Goal: Task Accomplishment & Management: Manage account settings

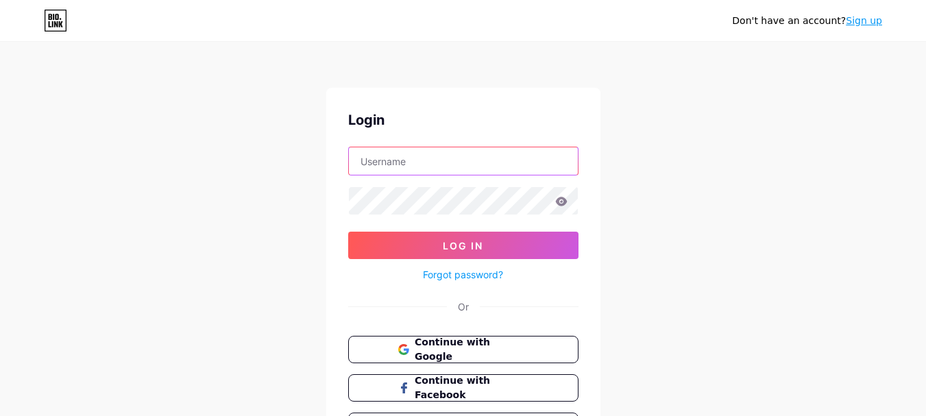
click at [404, 169] on input "text" at bounding box center [463, 160] width 229 height 27
paste input "yachtwindowsfl"
type input "yachtwindowsfl"
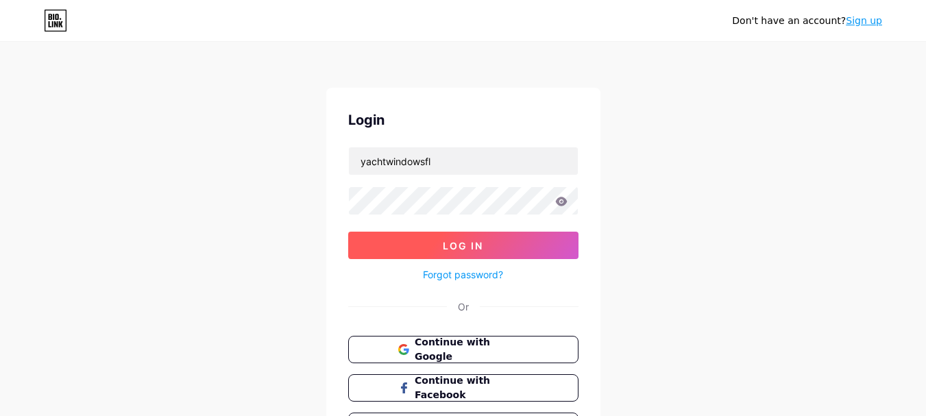
click at [463, 247] on span "Log In" at bounding box center [463, 246] width 40 height 12
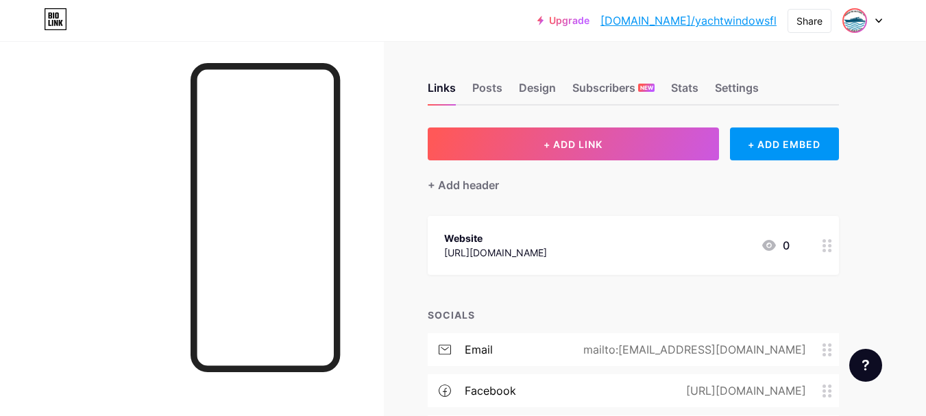
click at [865, 16] on img at bounding box center [855, 21] width 22 height 22
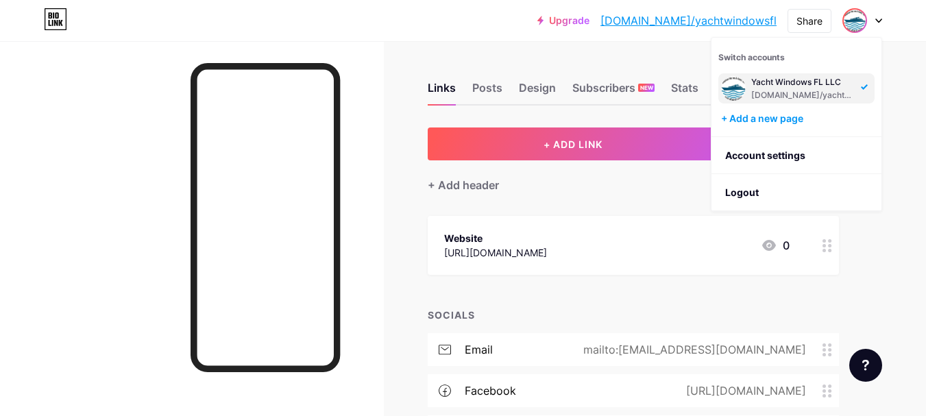
click at [923, 157] on div "Upgrade [DOMAIN_NAME]/yachtw... [DOMAIN_NAME]/yachtwindowsfl Share Switch accou…" at bounding box center [463, 279] width 926 height 558
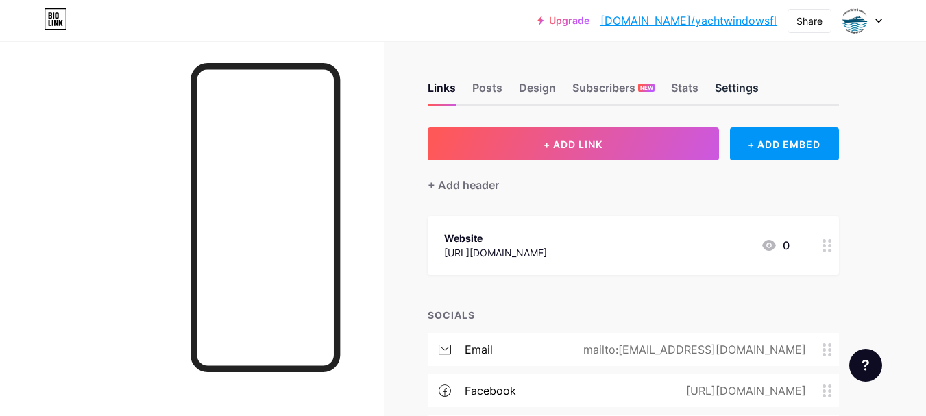
click at [726, 84] on div "Settings" at bounding box center [737, 92] width 44 height 25
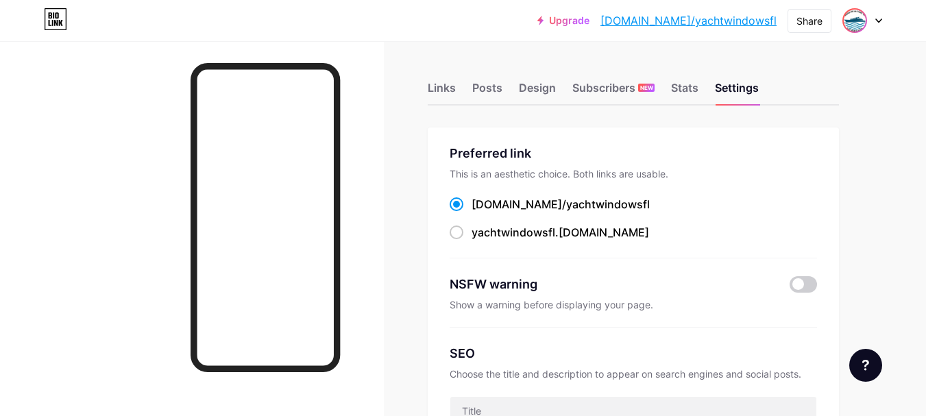
click at [845, 26] on img at bounding box center [855, 21] width 22 height 22
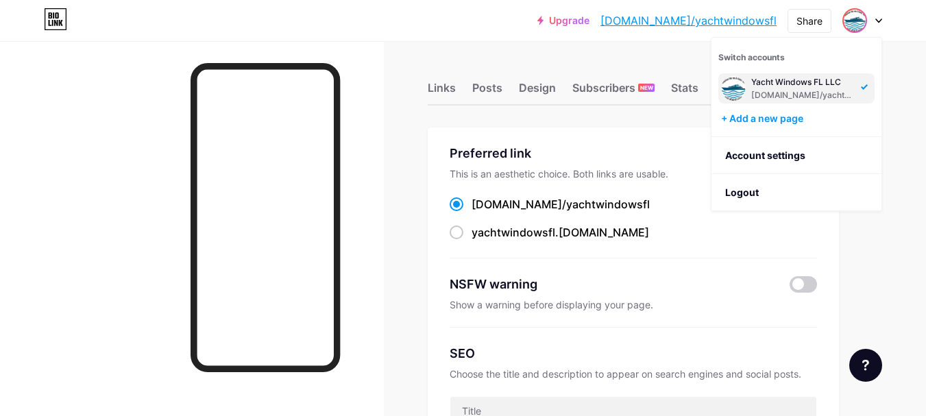
click at [810, 82] on div "Yacht Windows FL LLC" at bounding box center [804, 82] width 106 height 11
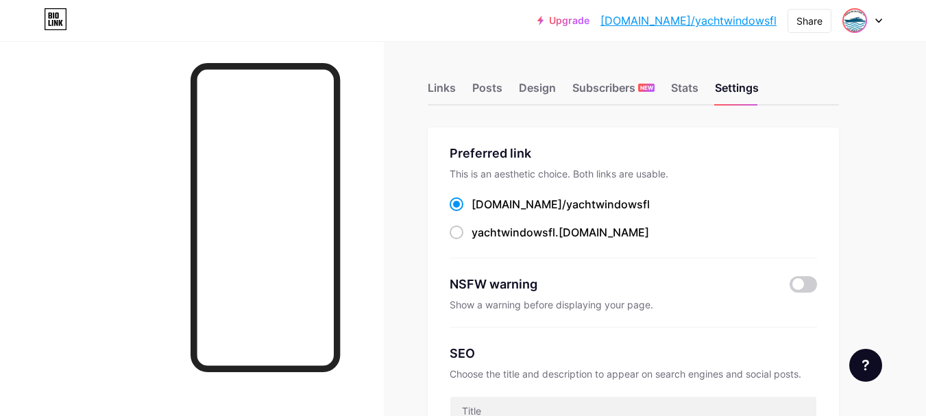
click at [864, 20] on img at bounding box center [855, 21] width 22 height 22
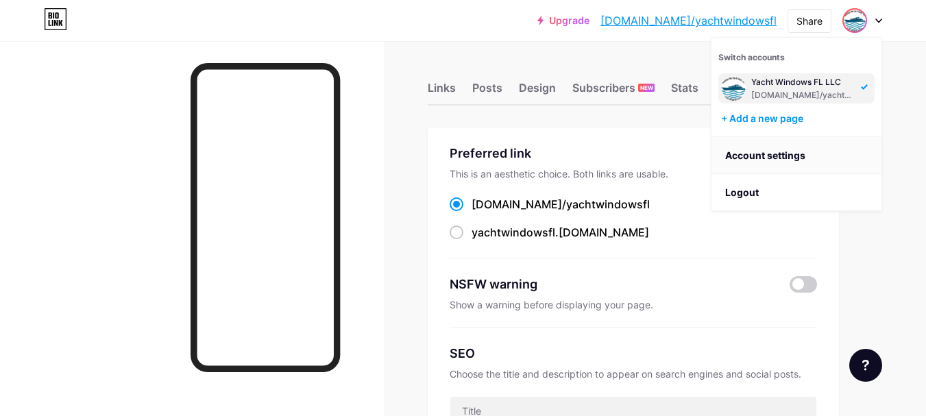
click at [795, 154] on link "Account settings" at bounding box center [797, 155] width 170 height 37
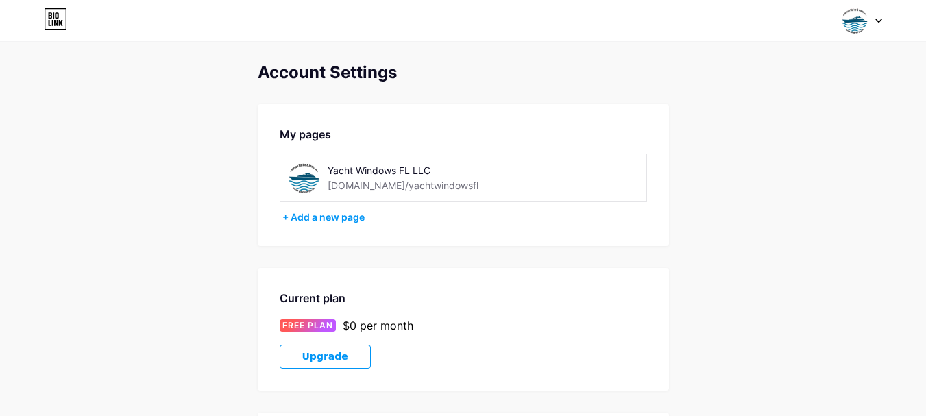
click at [359, 169] on div "Yacht Windows FL LLC" at bounding box center [425, 170] width 194 height 14
click at [392, 177] on div "Yacht Windows FL LLC" at bounding box center [425, 170] width 194 height 14
click at [870, 29] on div at bounding box center [862, 20] width 40 height 25
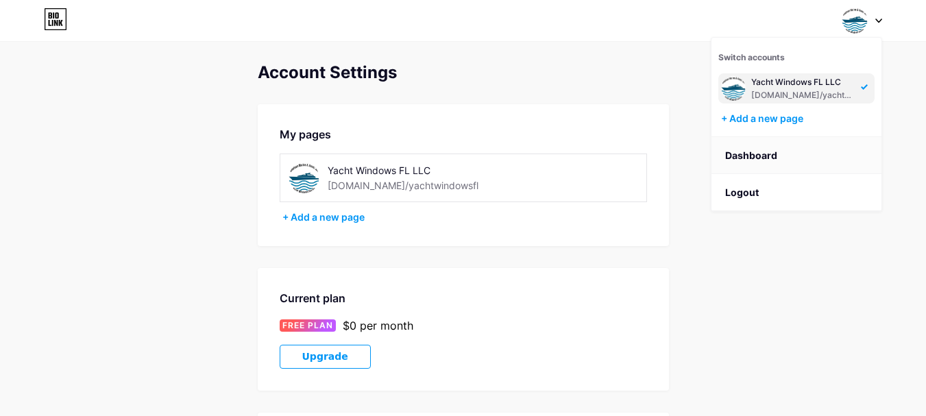
click at [764, 157] on link "Dashboard" at bounding box center [797, 155] width 170 height 37
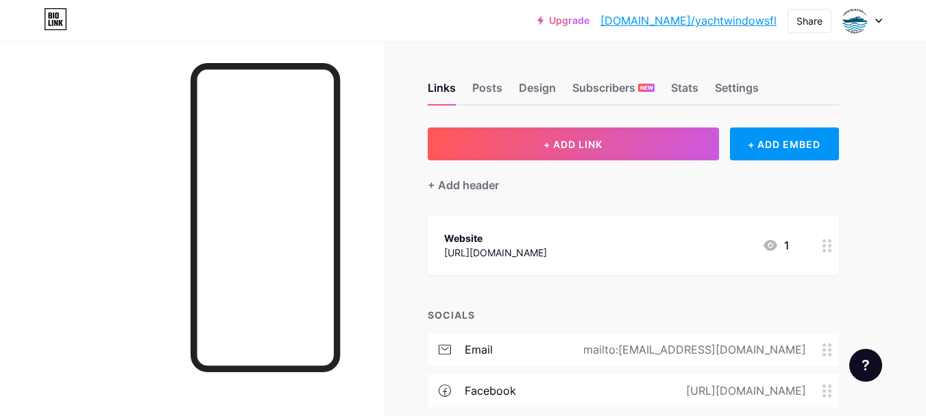
click at [825, 245] on circle at bounding box center [824, 245] width 3 height 3
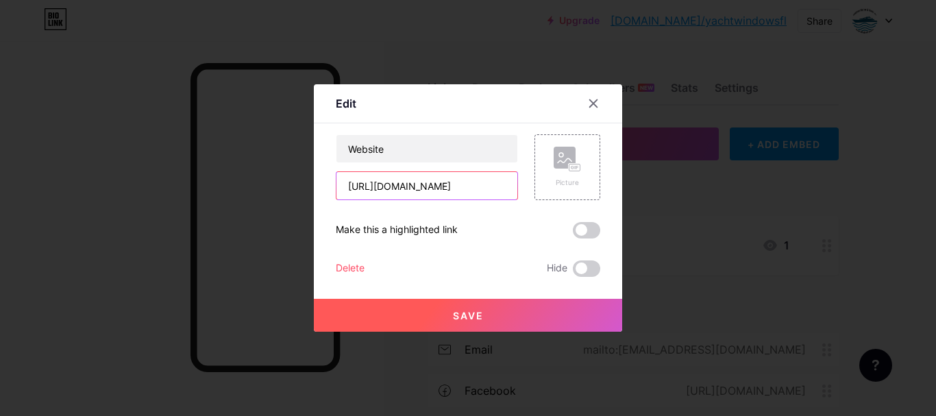
click at [469, 189] on input "[URL][DOMAIN_NAME]" at bounding box center [427, 185] width 181 height 27
click at [467, 183] on input "[URL][DOMAIN_NAME]" at bounding box center [427, 185] width 181 height 27
type input "[URL][DOMAIN_NAME]"
click at [479, 324] on button "Save" at bounding box center [468, 315] width 308 height 33
